Goal: Task Accomplishment & Management: Complete application form

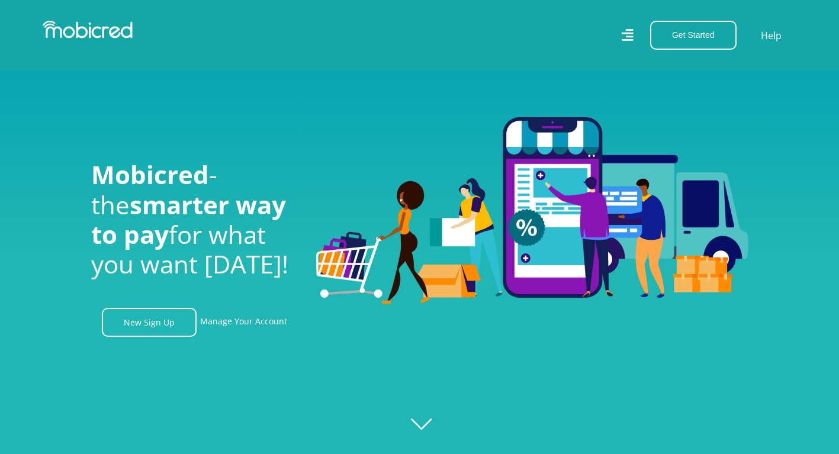
scroll to position [118, 0]
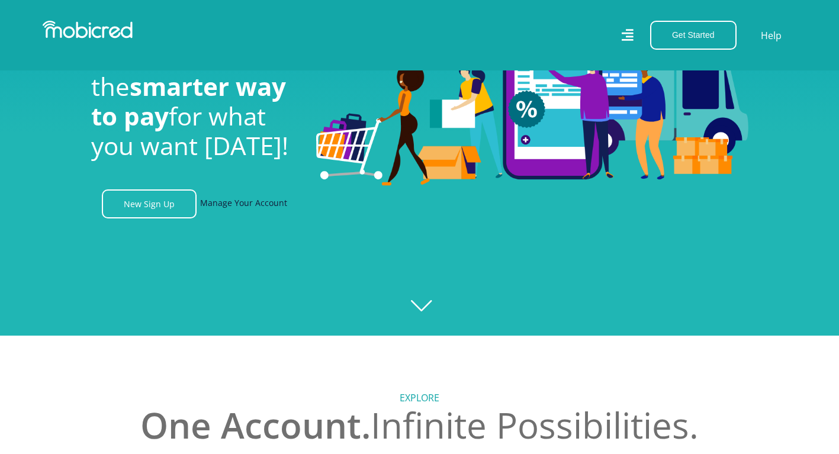
click at [265, 207] on link "Manage Your Account" at bounding box center [243, 203] width 87 height 29
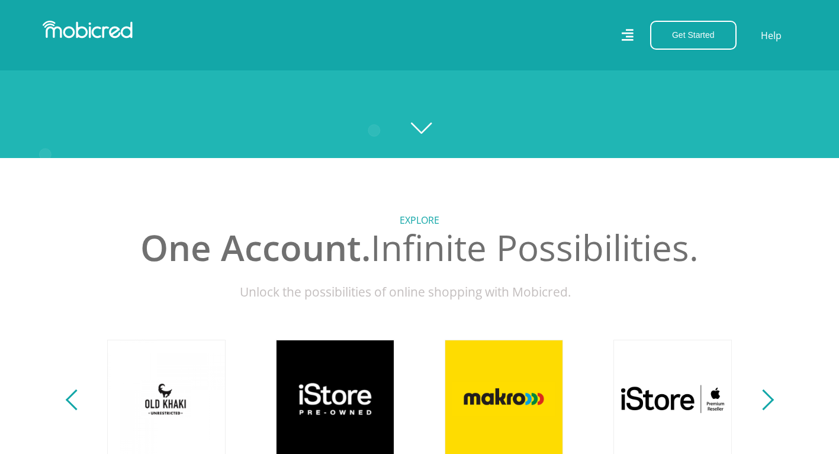
scroll to position [474, 0]
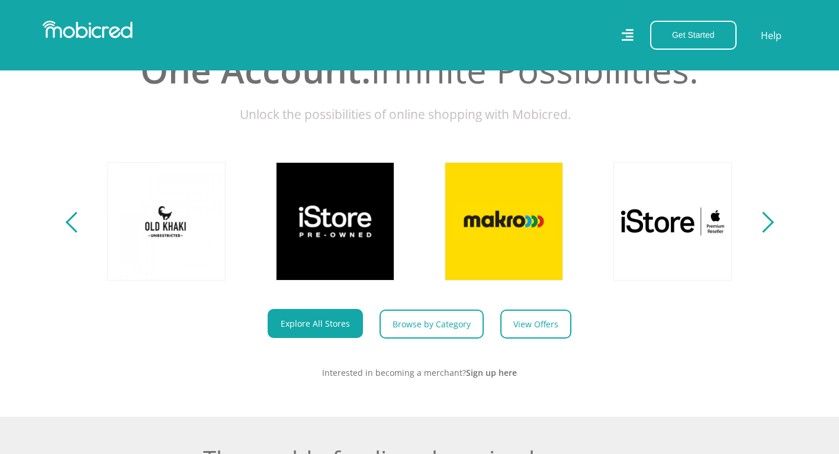
click at [773, 229] on section "Explore One Account. Infinite Possibilities. Unlock the possibilities of online…" at bounding box center [419, 198] width 839 height 436
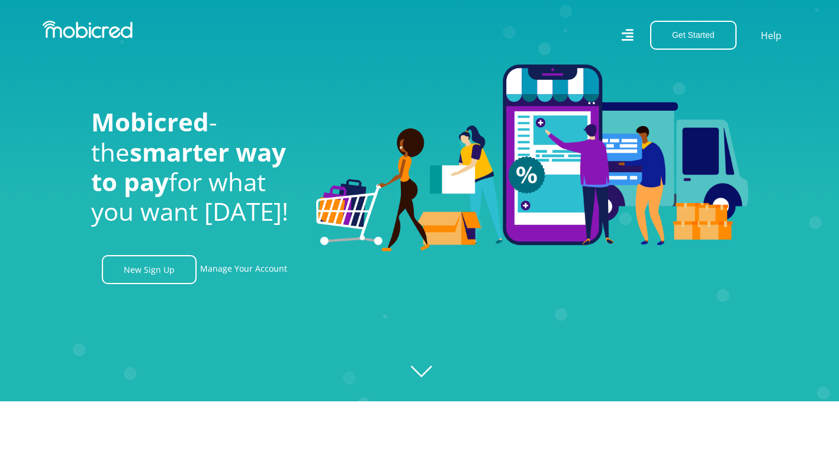
scroll to position [0, 0]
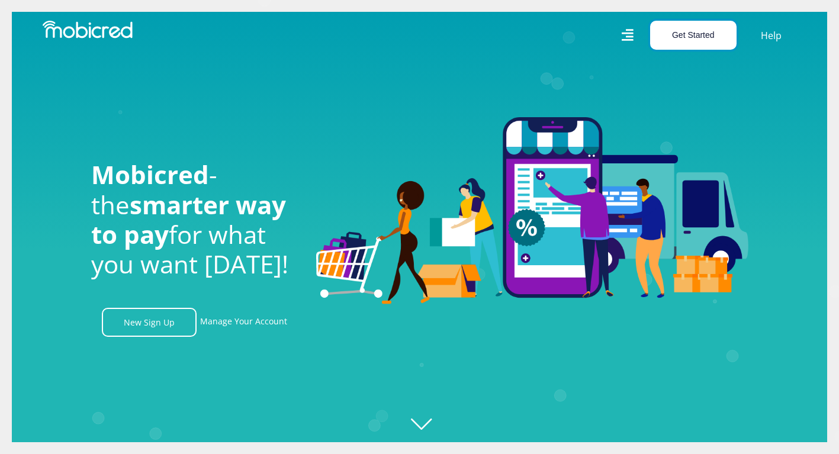
click at [702, 28] on button "Get Started" at bounding box center [693, 35] width 86 height 29
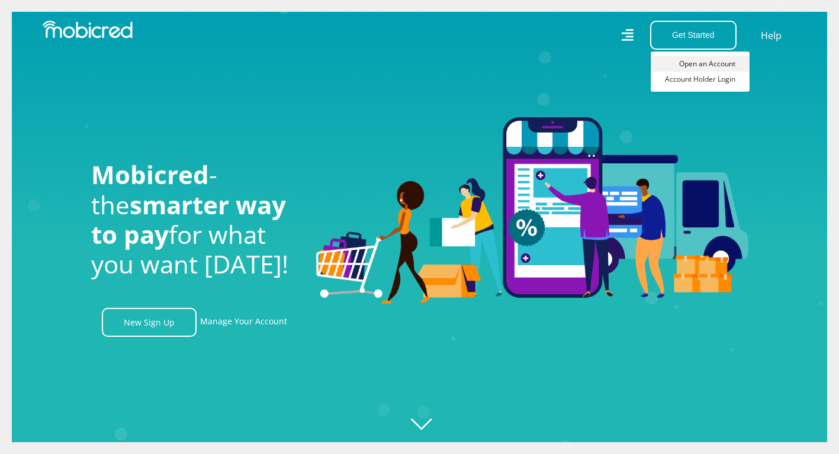
click at [703, 65] on link "Open an Account" at bounding box center [700, 63] width 99 height 15
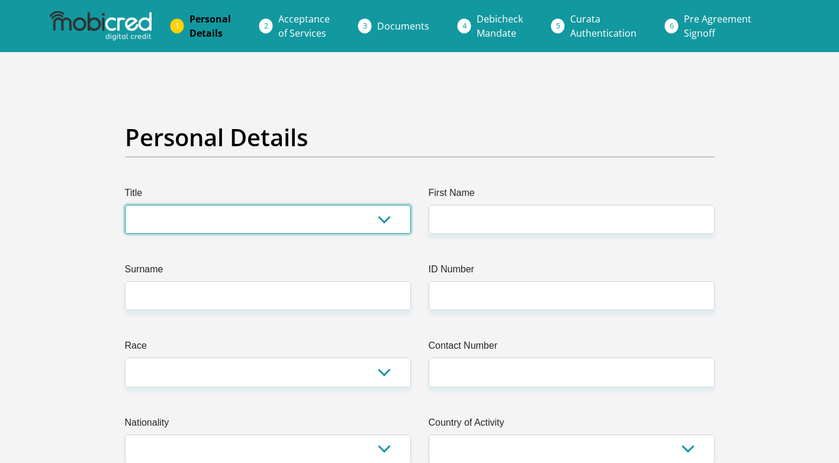
click at [384, 220] on select "Mr Ms Mrs Dr [PERSON_NAME]" at bounding box center [268, 219] width 286 height 29
select select "Ms"
click at [125, 205] on select "Mr Ms Mrs Dr [PERSON_NAME]" at bounding box center [268, 219] width 286 height 29
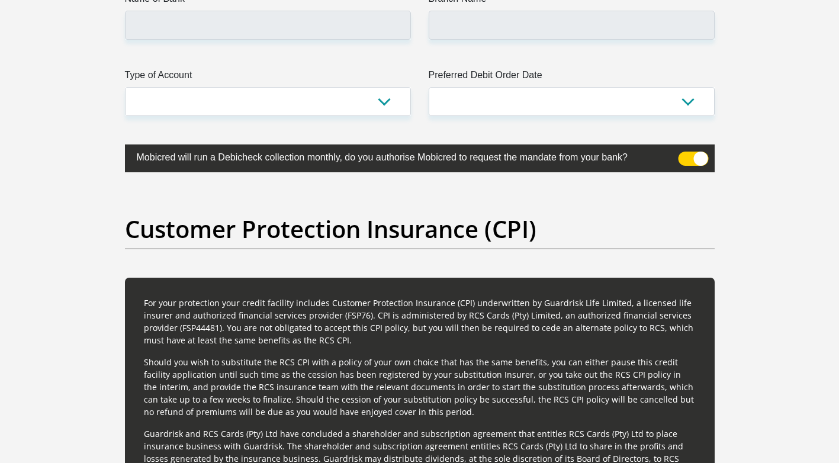
scroll to position [3198, 0]
